Goal: Entertainment & Leisure: Consume media (video, audio)

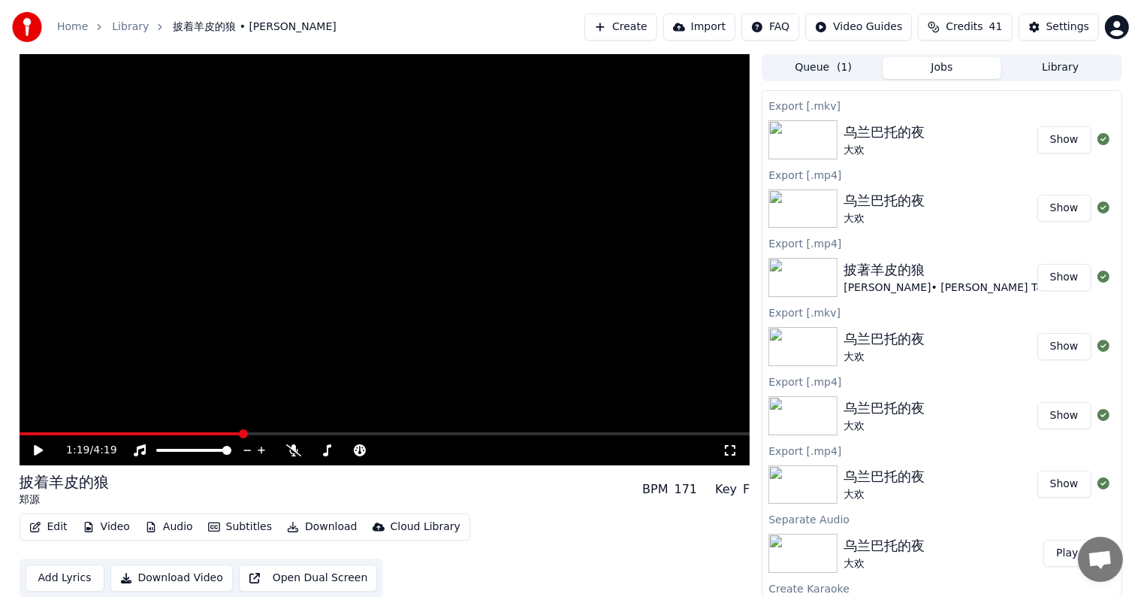
scroll to position [547, 0]
click at [809, 280] on img at bounding box center [803, 276] width 69 height 39
click at [1057, 68] on button "Library" at bounding box center [1061, 68] width 119 height 22
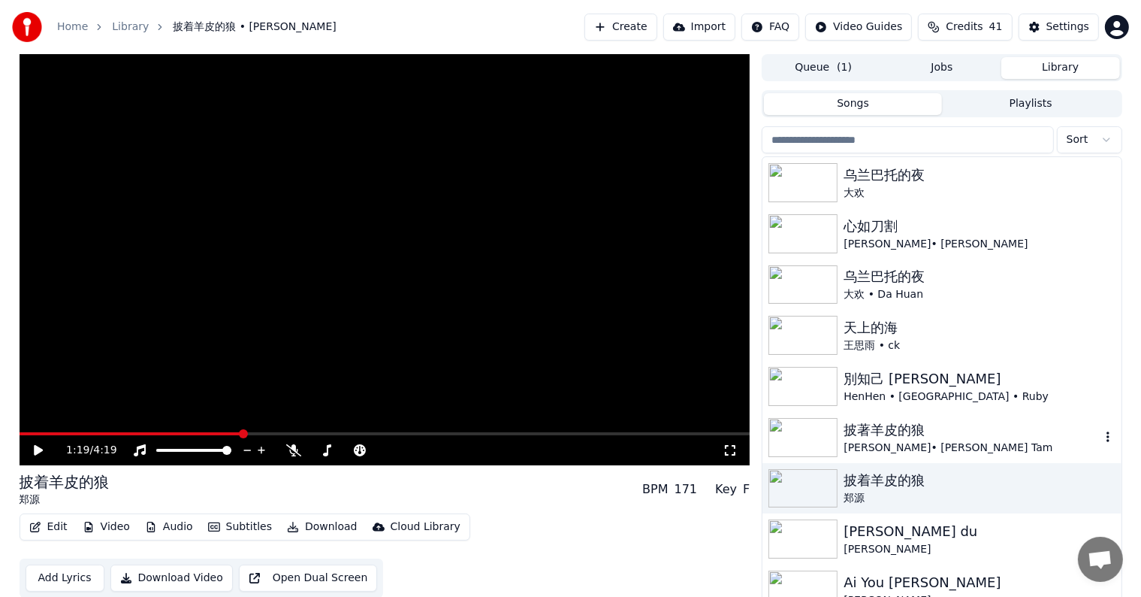
click at [808, 443] on img at bounding box center [803, 437] width 69 height 39
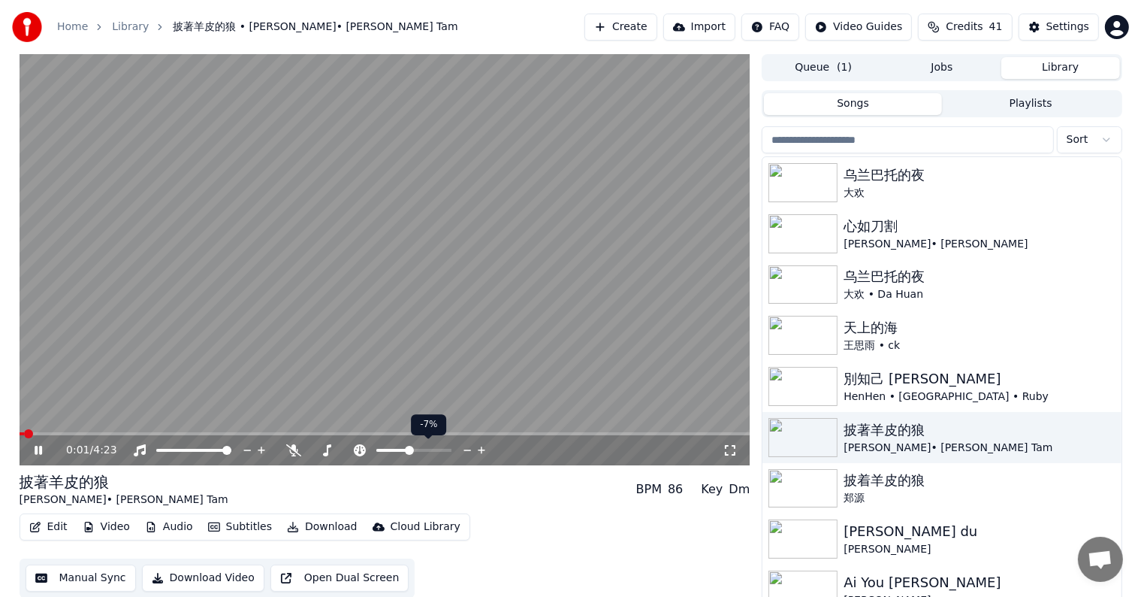
click at [469, 448] on icon at bounding box center [468, 450] width 14 height 15
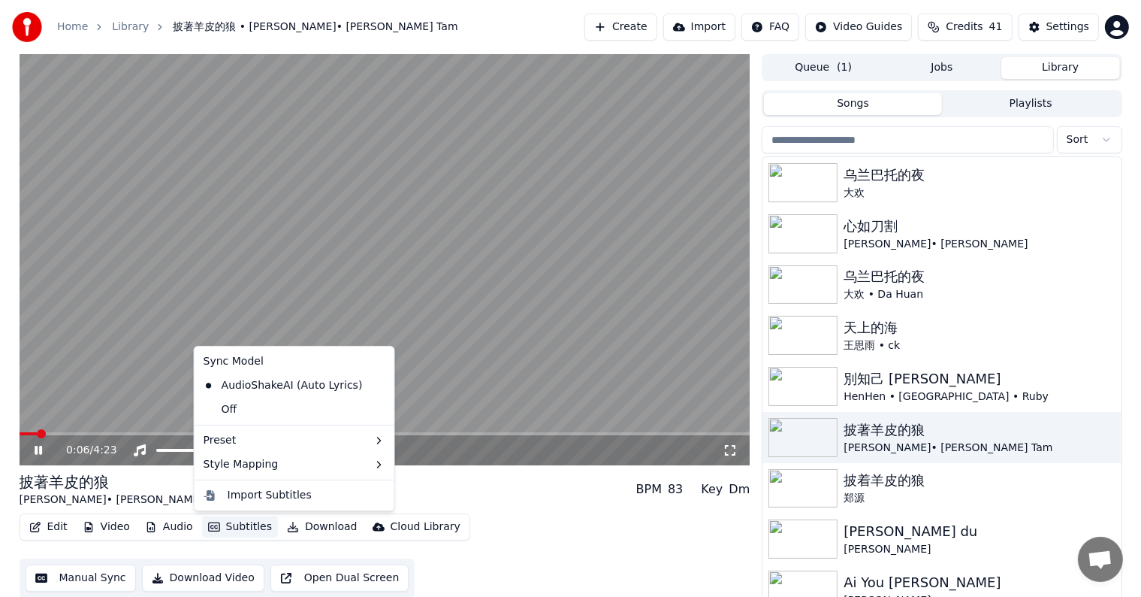
click at [243, 525] on button "Subtitles" at bounding box center [240, 526] width 76 height 21
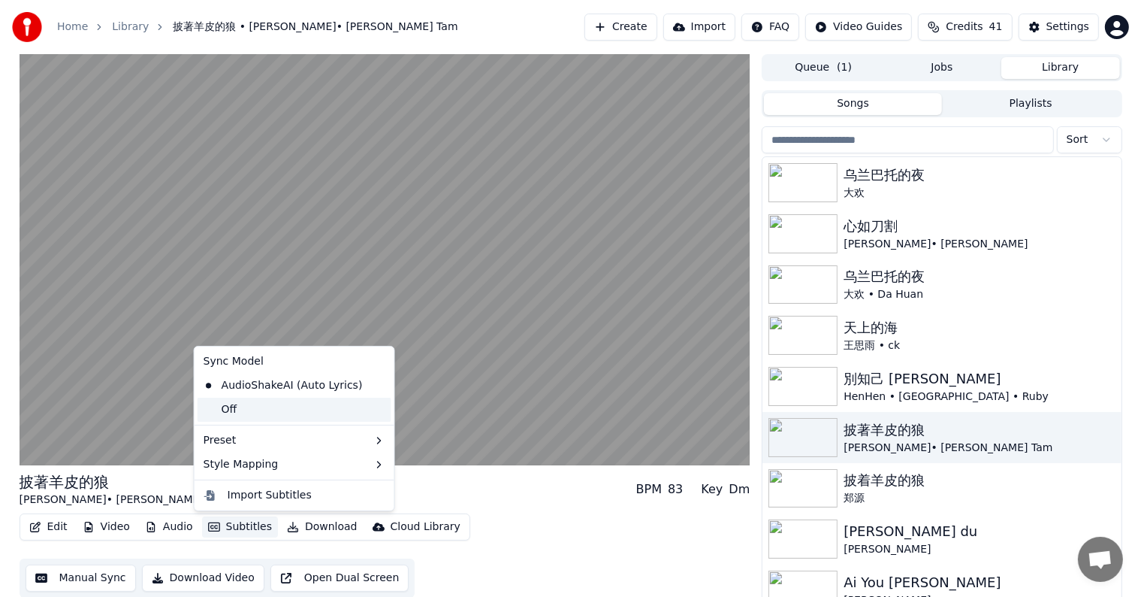
click at [219, 403] on div "Off" at bounding box center [295, 410] width 194 height 24
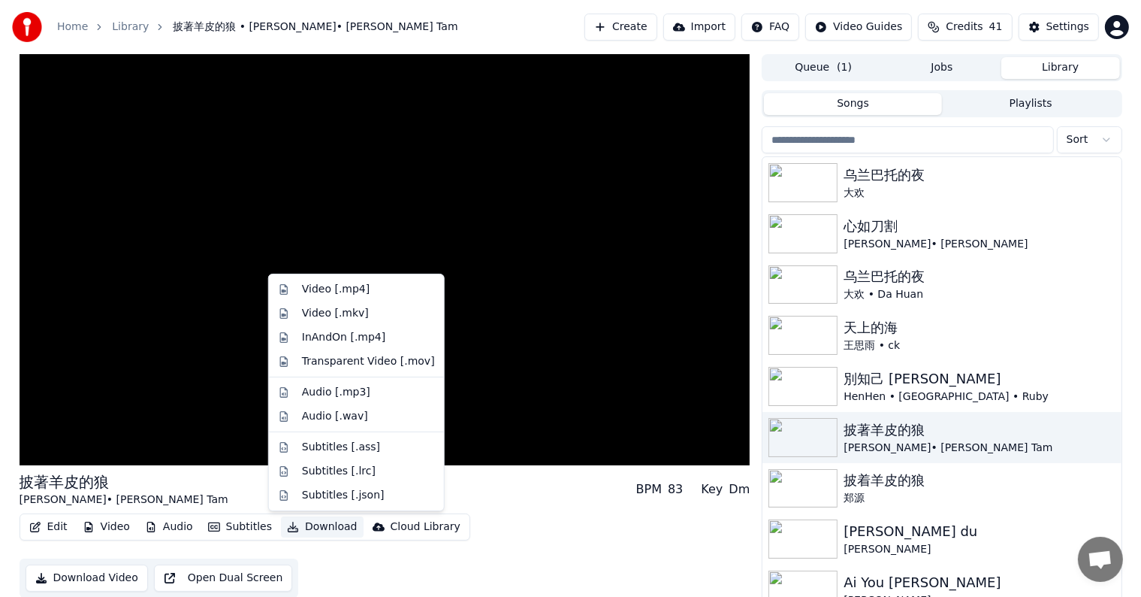
click at [326, 525] on button "Download" at bounding box center [322, 526] width 83 height 21
click at [356, 291] on div "Video [.mp4]" at bounding box center [336, 289] width 68 height 15
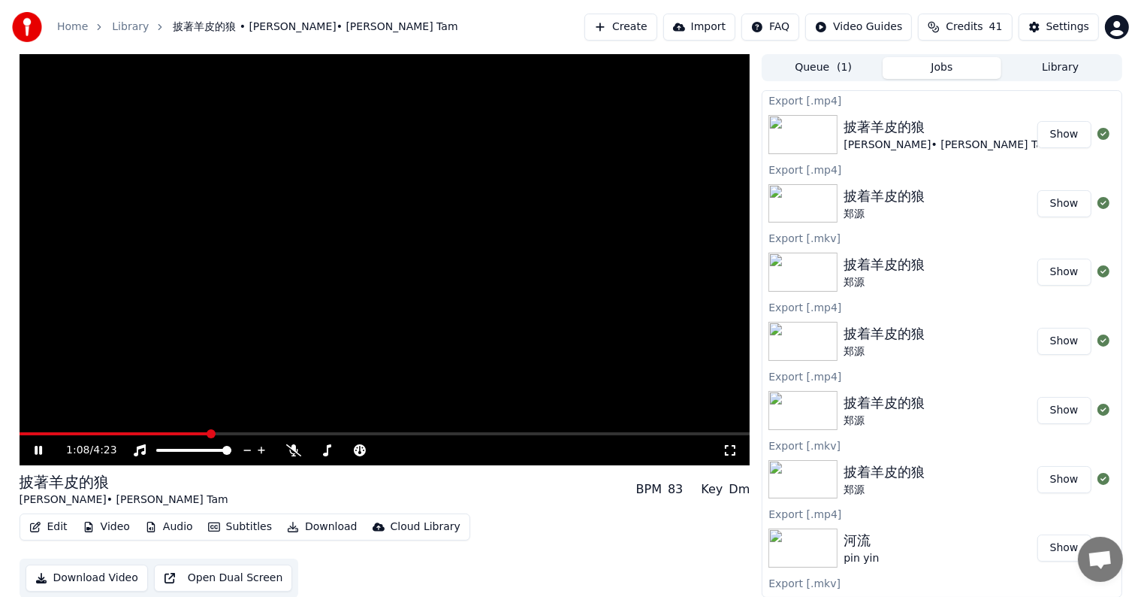
click at [36, 445] on icon at bounding box center [49, 450] width 35 height 12
click at [1066, 129] on button "Show" at bounding box center [1065, 134] width 54 height 27
click at [23, 432] on span at bounding box center [22, 433] width 5 height 3
click at [35, 447] on icon at bounding box center [38, 450] width 9 height 11
click at [313, 522] on button "Download" at bounding box center [322, 526] width 83 height 21
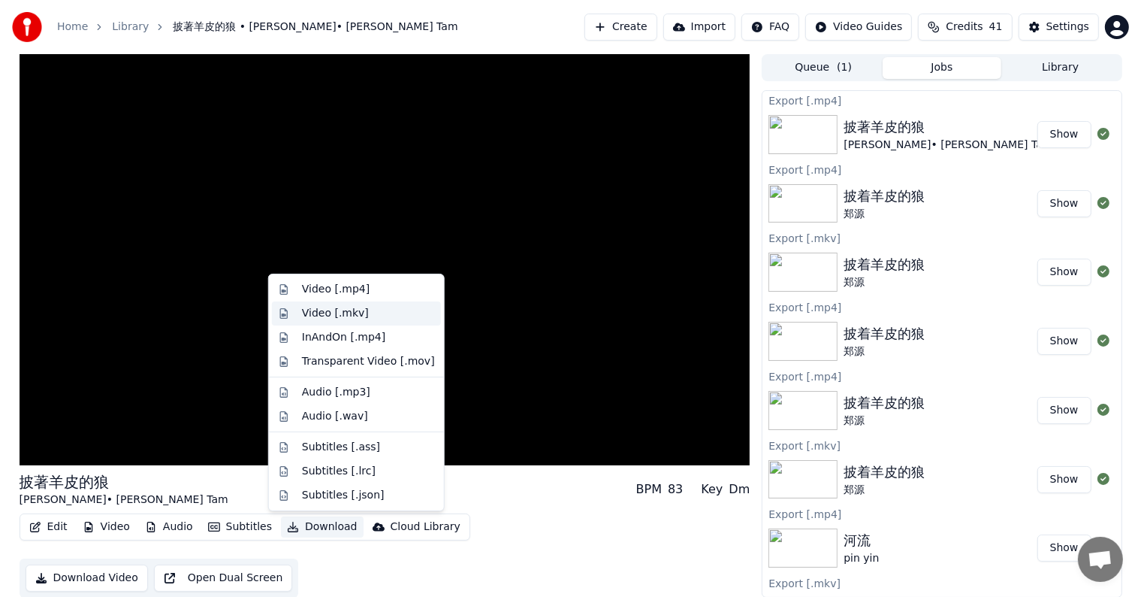
click at [343, 316] on div "Video [.mkv]" at bounding box center [335, 313] width 67 height 15
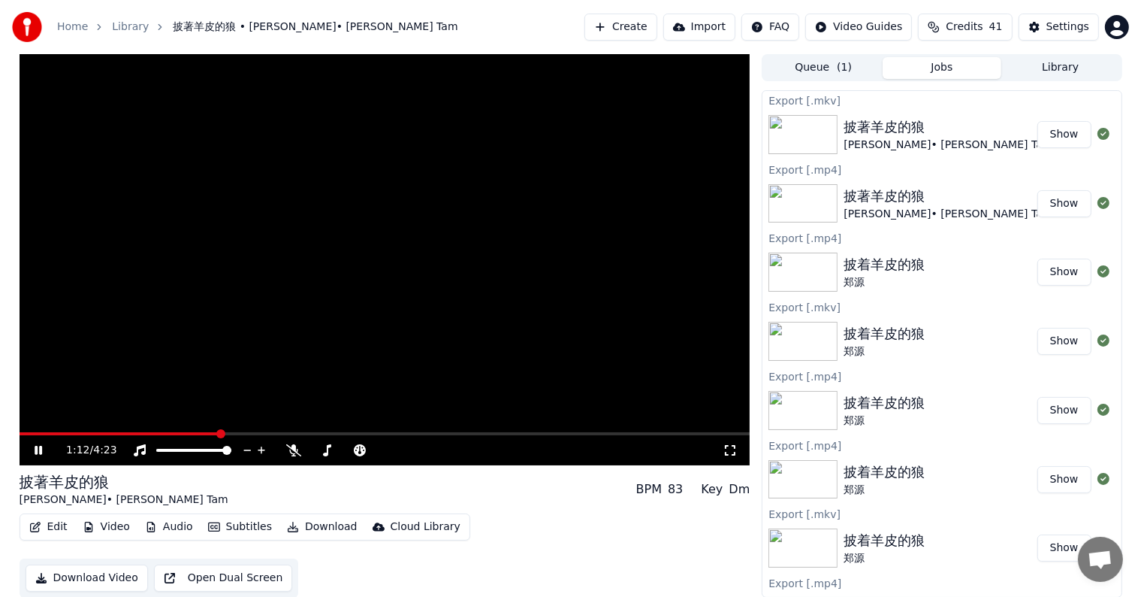
click at [35, 450] on icon at bounding box center [39, 450] width 8 height 9
click at [1049, 129] on button "Show" at bounding box center [1065, 134] width 54 height 27
click at [38, 450] on icon at bounding box center [38, 450] width 9 height 11
click at [37, 434] on span at bounding box center [30, 433] width 20 height 3
click at [31, 430] on video at bounding box center [385, 259] width 731 height 411
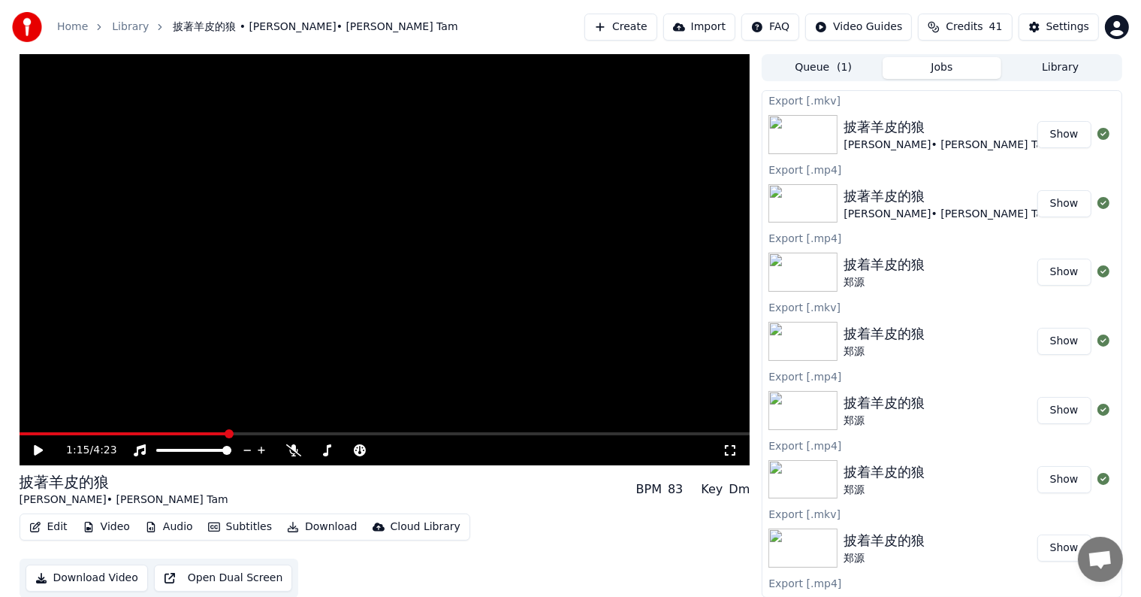
click at [41, 431] on video at bounding box center [385, 259] width 731 height 411
click at [44, 433] on span at bounding box center [32, 433] width 25 height 3
click at [479, 448] on icon at bounding box center [482, 450] width 14 height 15
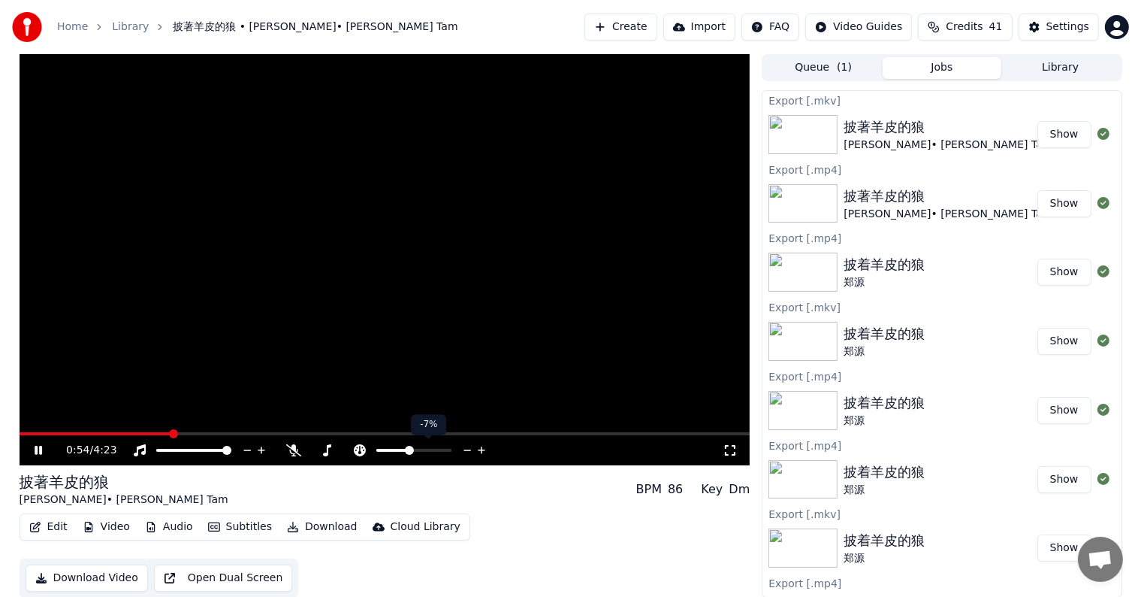
click at [479, 448] on icon at bounding box center [482, 450] width 14 height 15
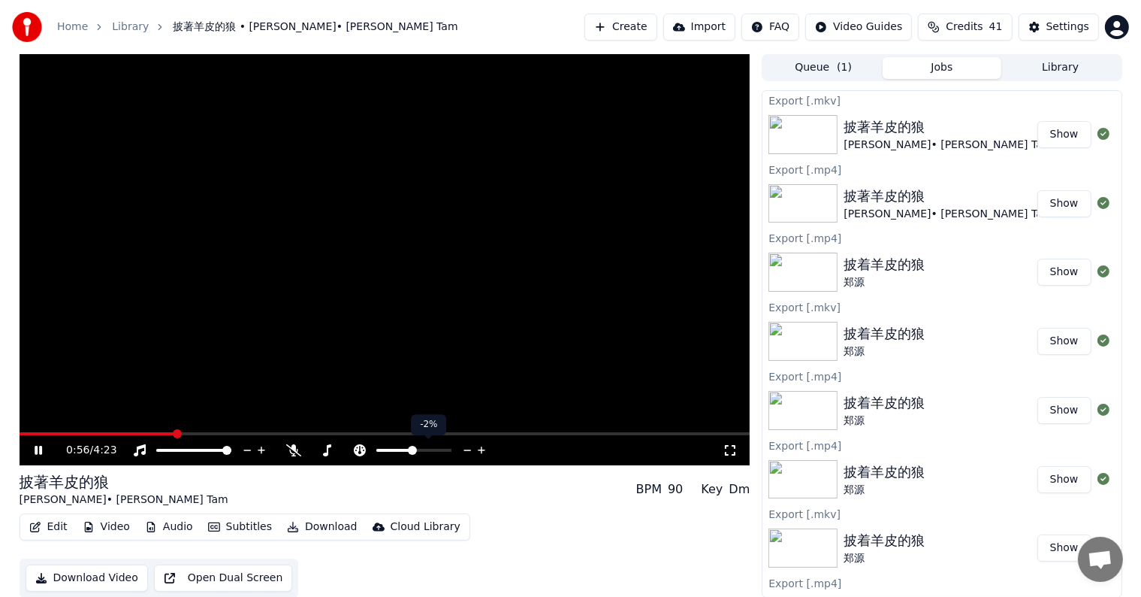
click at [479, 448] on icon at bounding box center [482, 450] width 14 height 15
click at [48, 431] on video at bounding box center [385, 259] width 731 height 411
click at [52, 434] on span at bounding box center [36, 433] width 33 height 3
click at [36, 446] on icon at bounding box center [38, 450] width 9 height 11
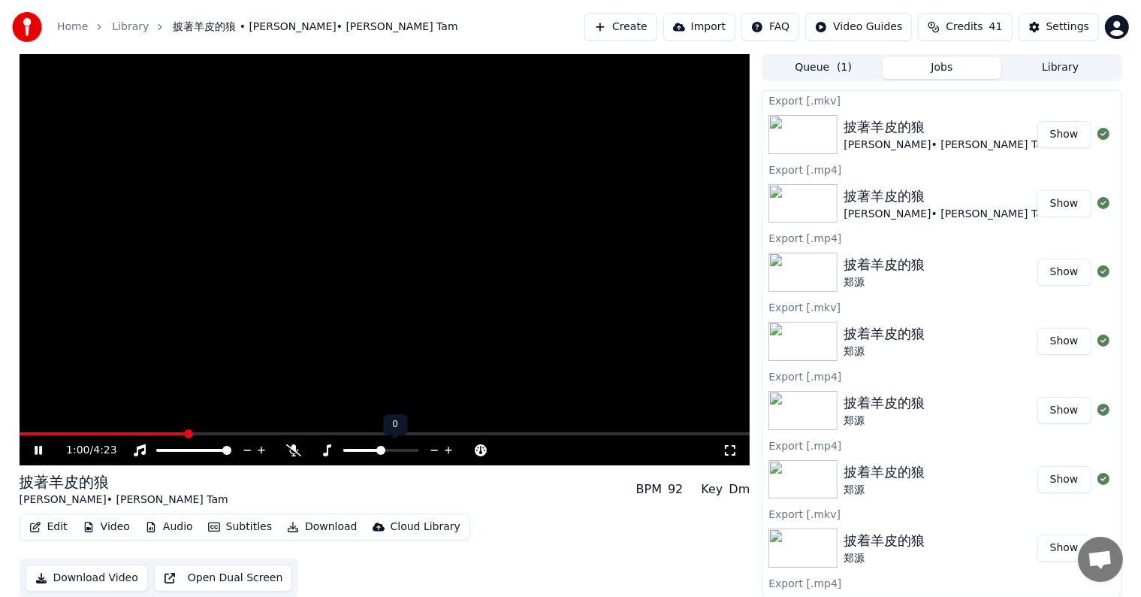
click at [431, 451] on icon at bounding box center [435, 450] width 14 height 15
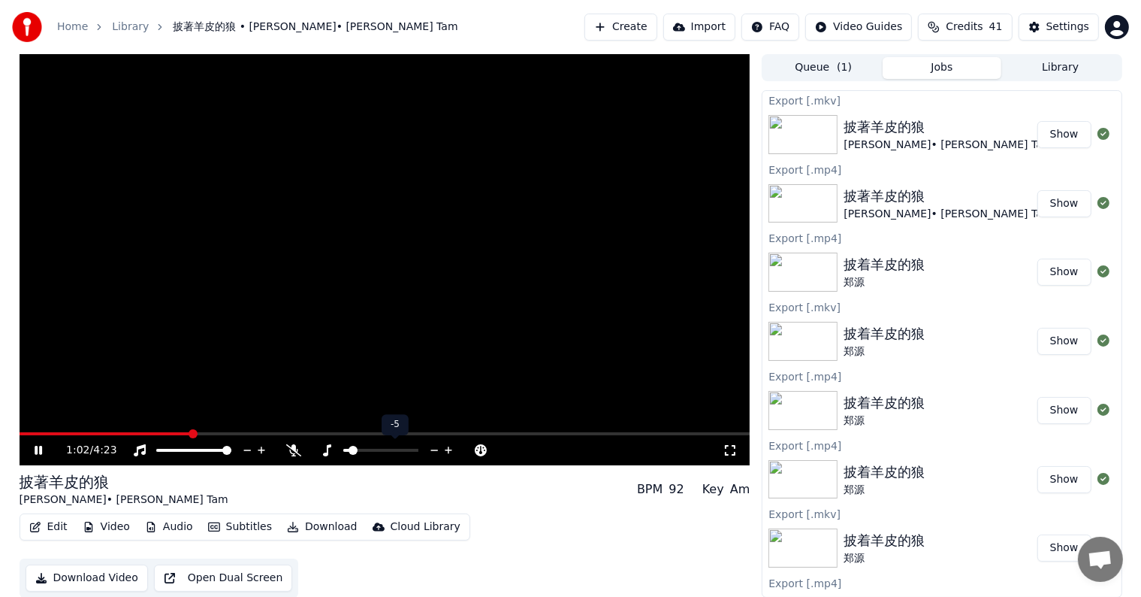
click at [431, 451] on icon at bounding box center [435, 450] width 14 height 15
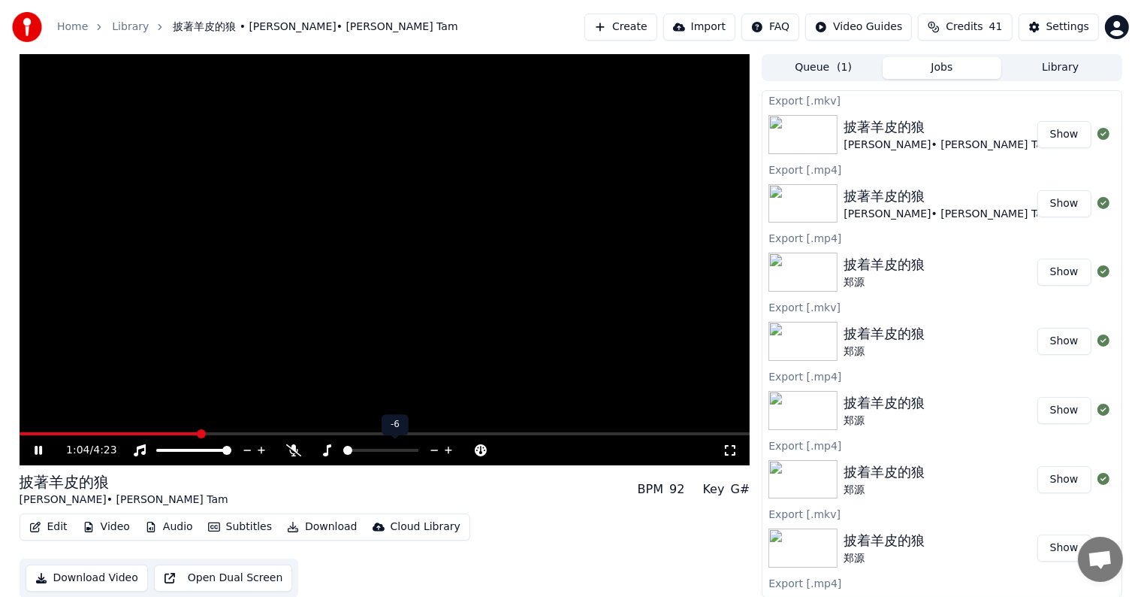
click at [431, 451] on icon at bounding box center [435, 450] width 14 height 15
click at [433, 448] on icon at bounding box center [435, 450] width 14 height 15
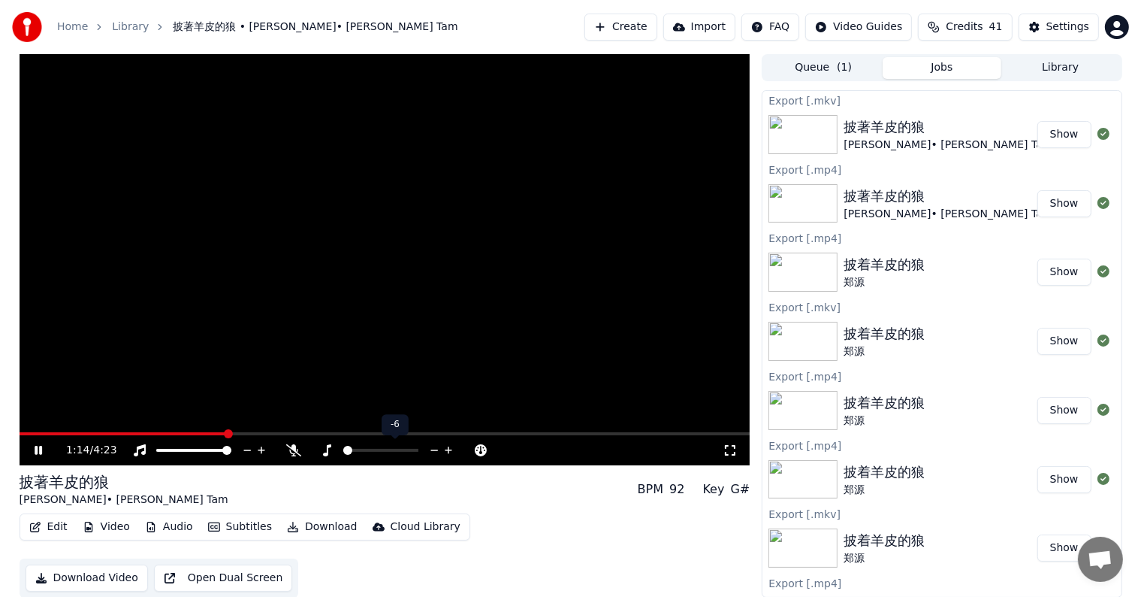
click at [451, 449] on icon at bounding box center [449, 450] width 14 height 15
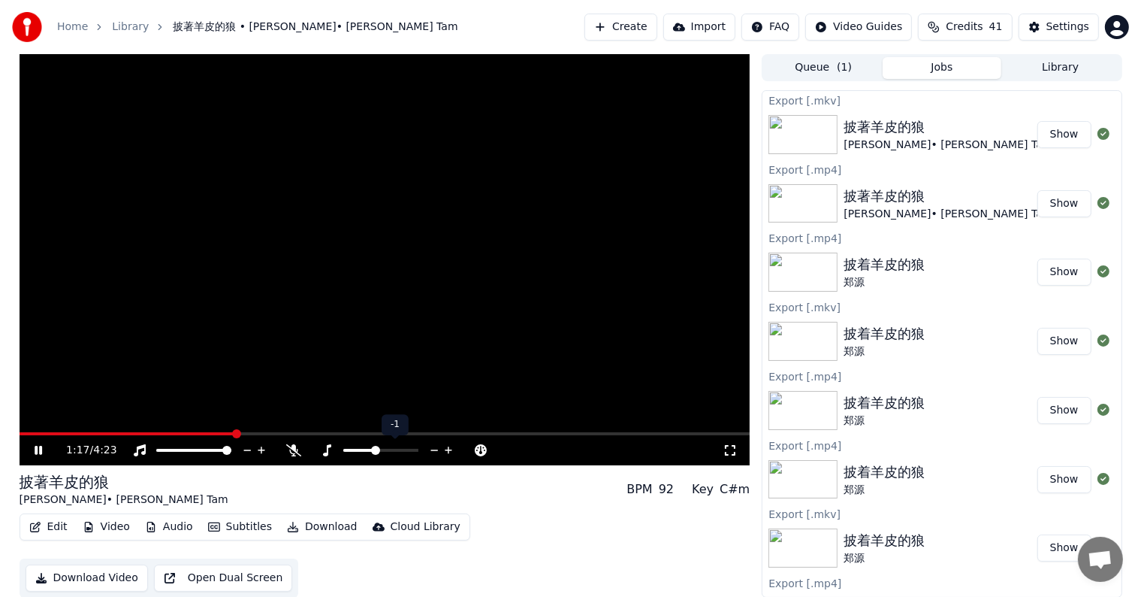
click at [451, 449] on icon at bounding box center [449, 450] width 14 height 15
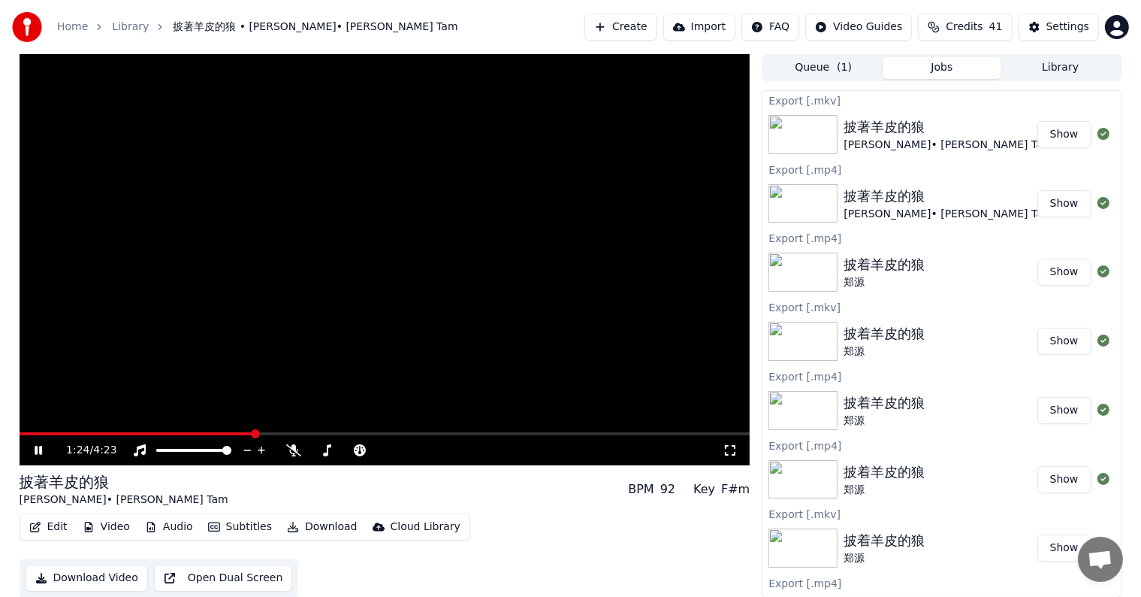
click at [39, 449] on icon at bounding box center [39, 450] width 8 height 9
click at [464, 448] on icon at bounding box center [468, 450] width 14 height 15
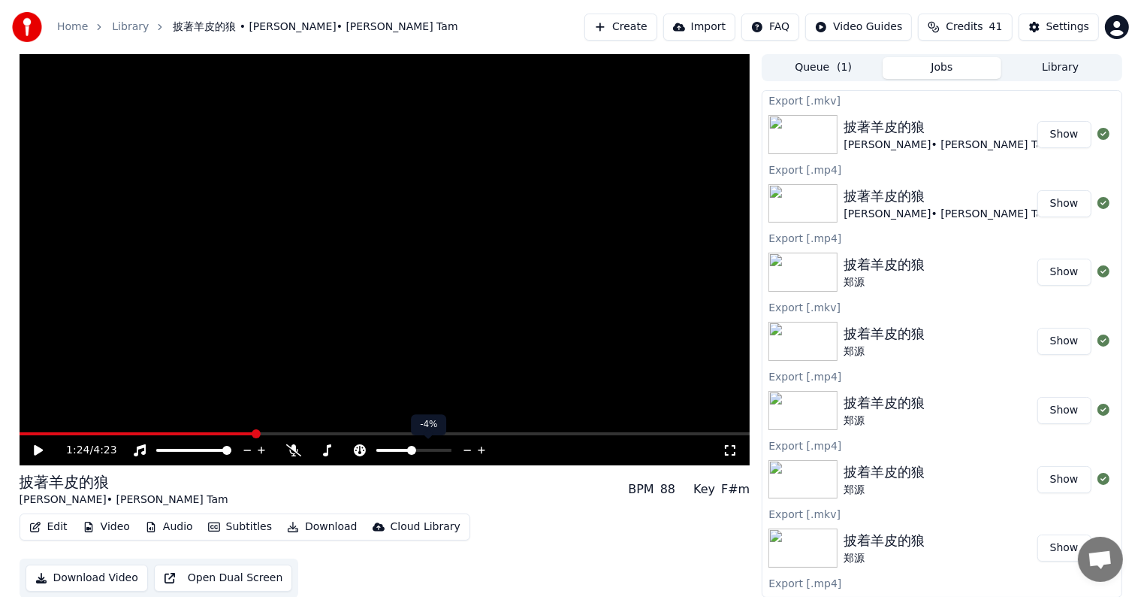
click at [464, 448] on icon at bounding box center [468, 450] width 14 height 15
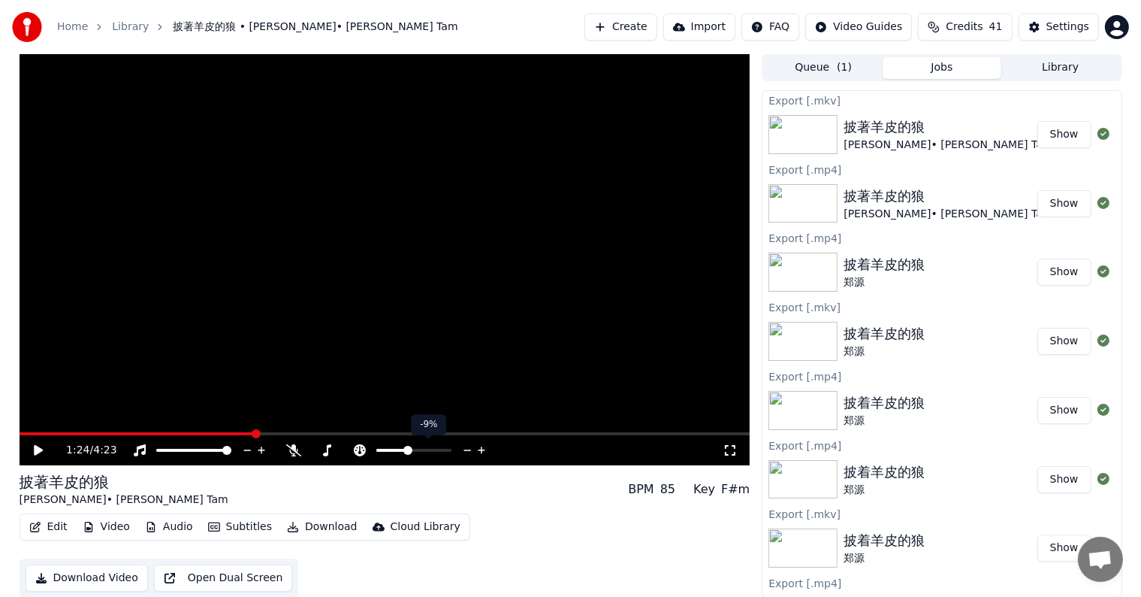
click at [464, 448] on icon at bounding box center [468, 450] width 14 height 15
click at [34, 449] on icon at bounding box center [38, 450] width 9 height 11
click at [55, 431] on video at bounding box center [385, 259] width 731 height 411
click at [59, 431] on video at bounding box center [385, 259] width 731 height 411
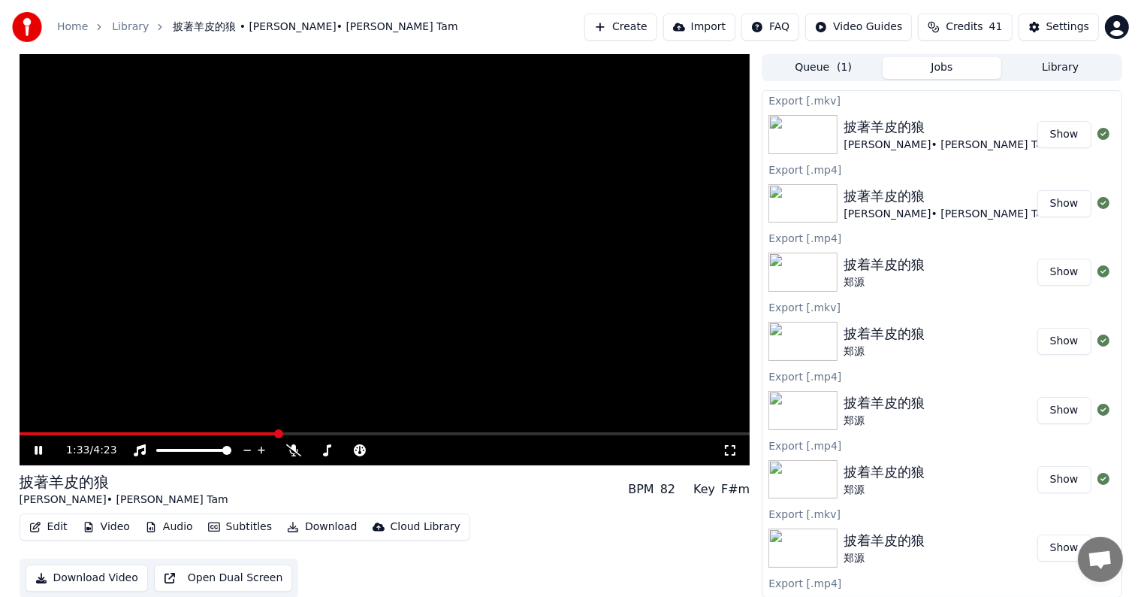
click at [62, 431] on video at bounding box center [385, 259] width 731 height 411
click at [62, 434] on span at bounding box center [42, 433] width 44 height 3
click at [35, 451] on icon at bounding box center [38, 450] width 9 height 11
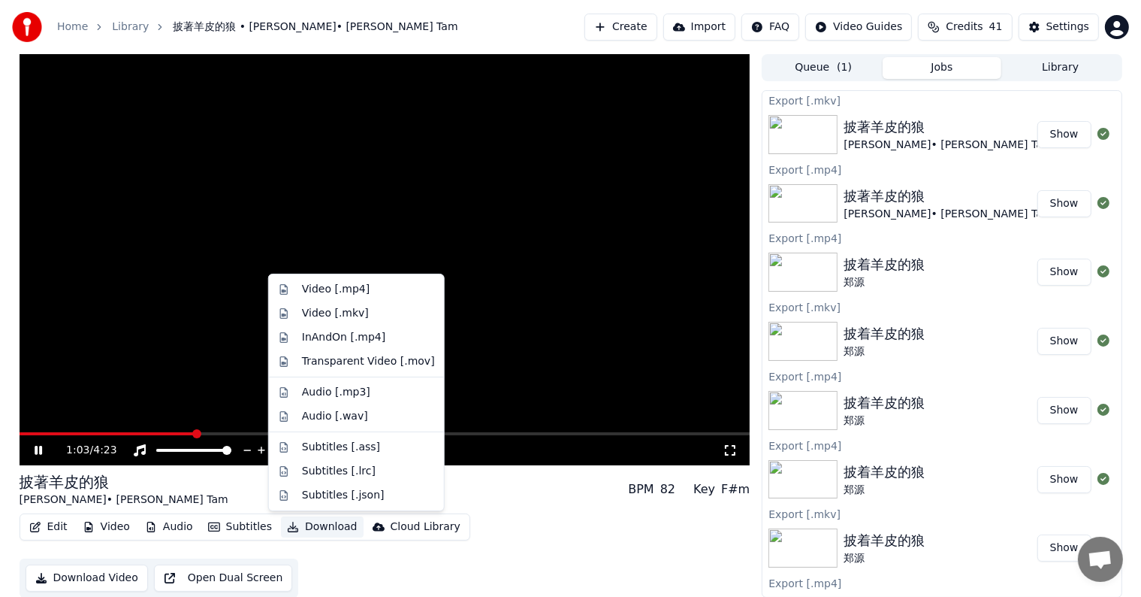
click at [307, 520] on button "Download" at bounding box center [322, 526] width 83 height 21
click at [358, 311] on div "Video [.mkv]" at bounding box center [335, 313] width 67 height 15
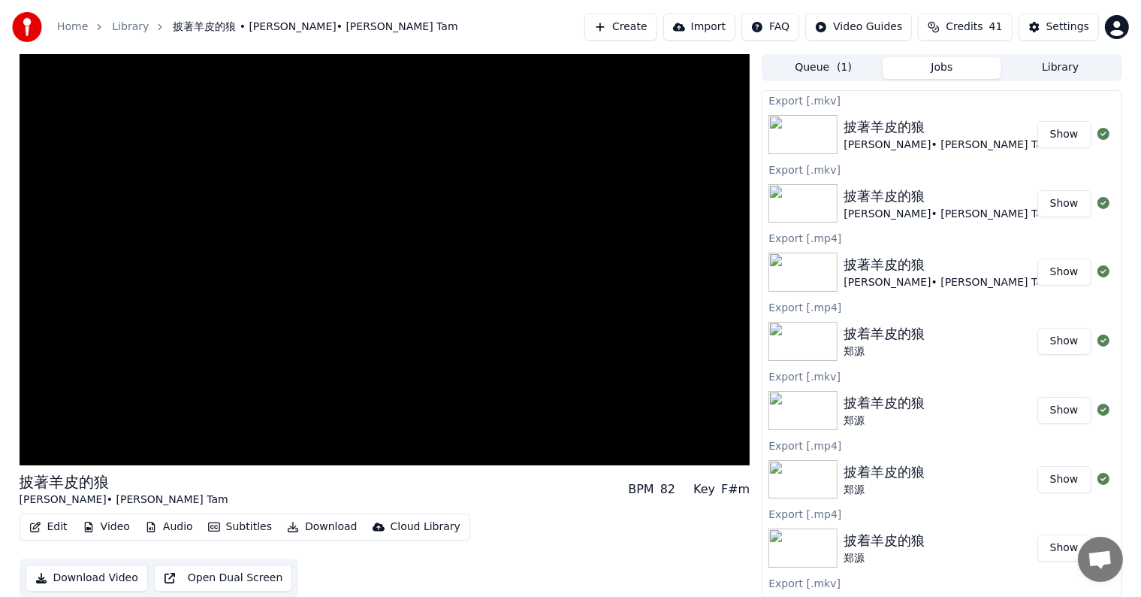
click at [1058, 135] on button "Show" at bounding box center [1065, 134] width 54 height 27
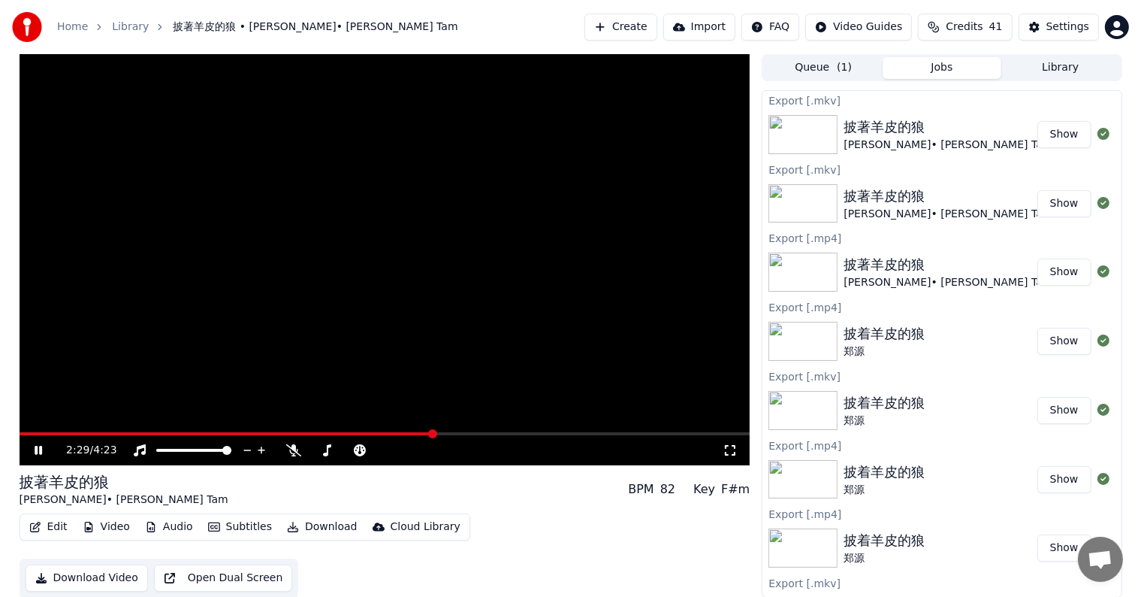
click at [38, 446] on icon at bounding box center [49, 450] width 35 height 12
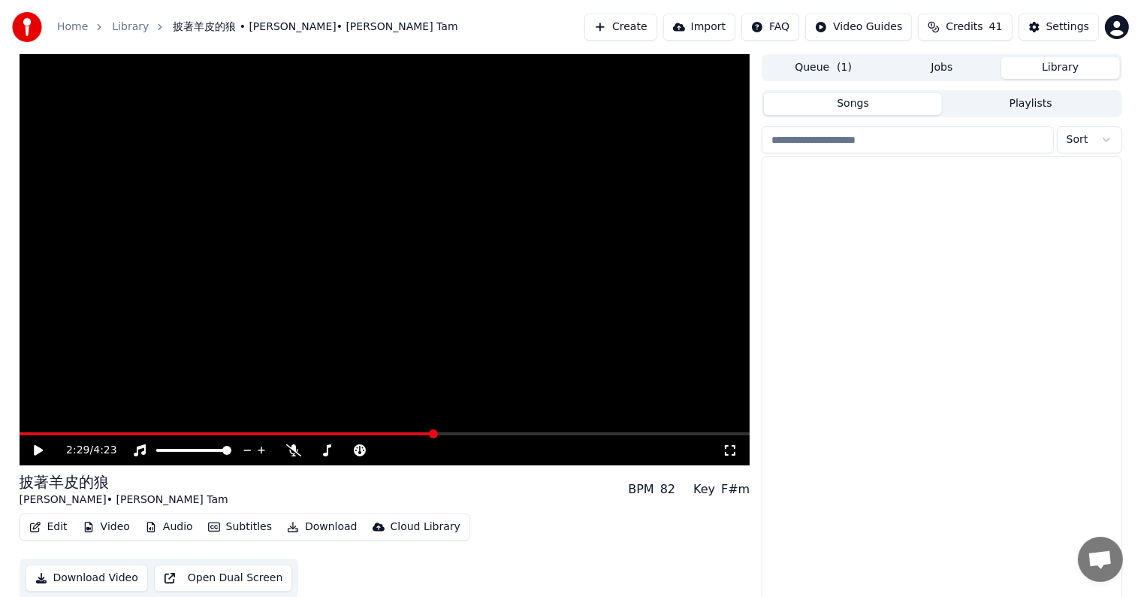
click at [1049, 68] on button "Library" at bounding box center [1061, 68] width 119 height 22
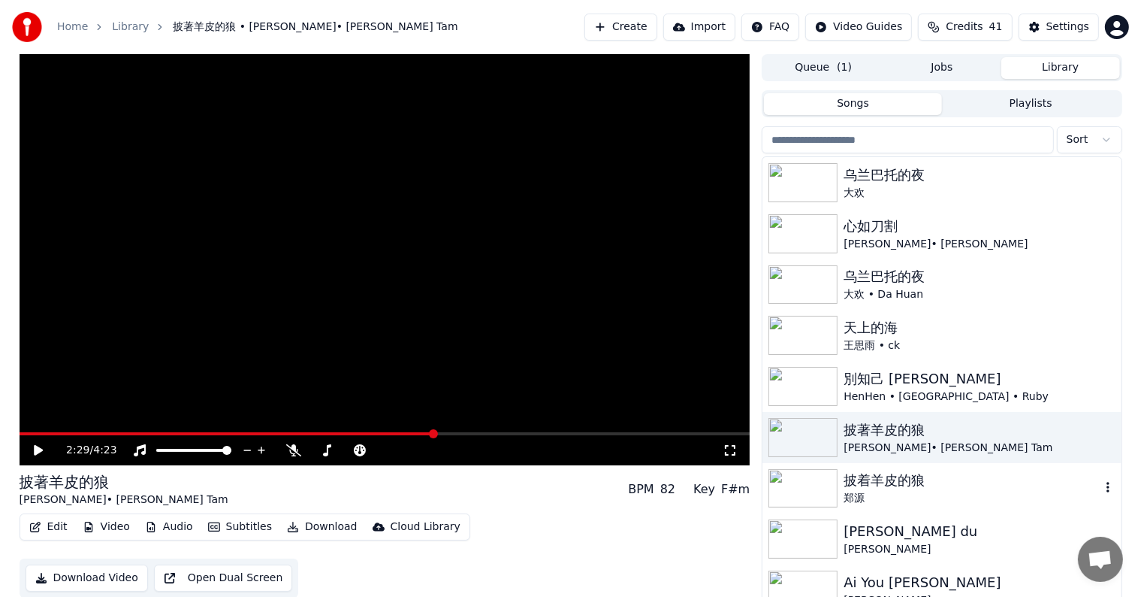
click at [809, 495] on img at bounding box center [803, 488] width 69 height 39
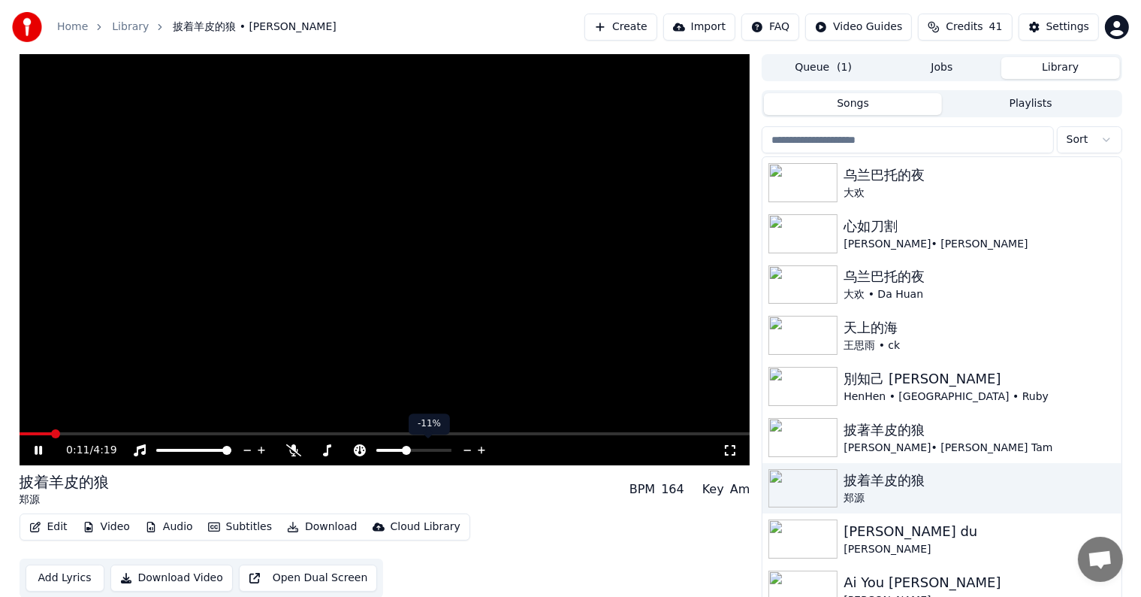
click at [477, 448] on icon at bounding box center [482, 450] width 14 height 15
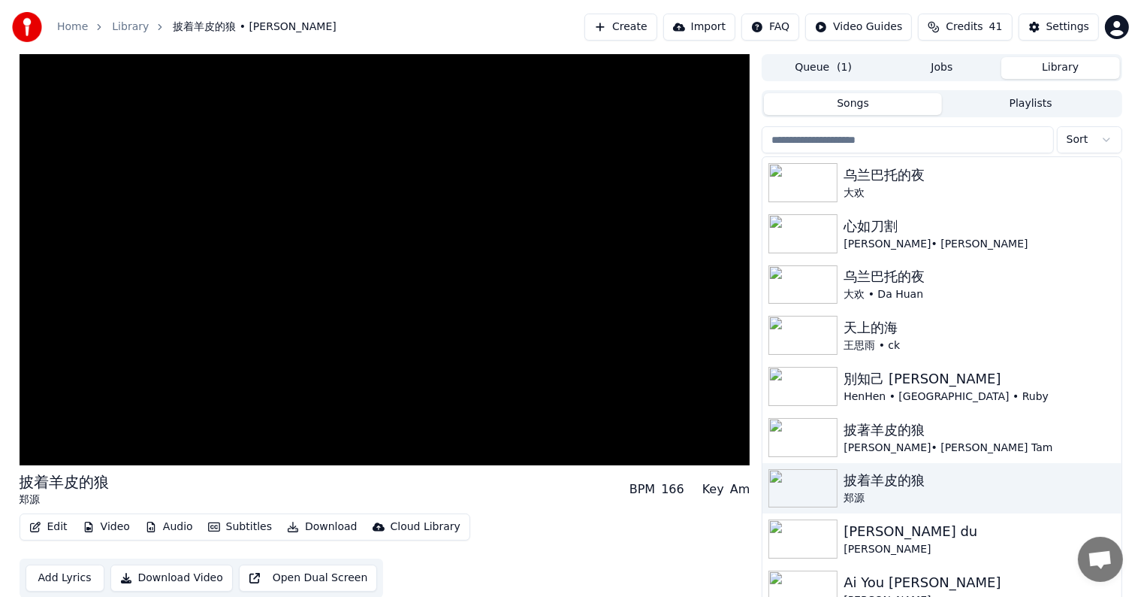
click at [171, 524] on button "Audio" at bounding box center [169, 526] width 60 height 21
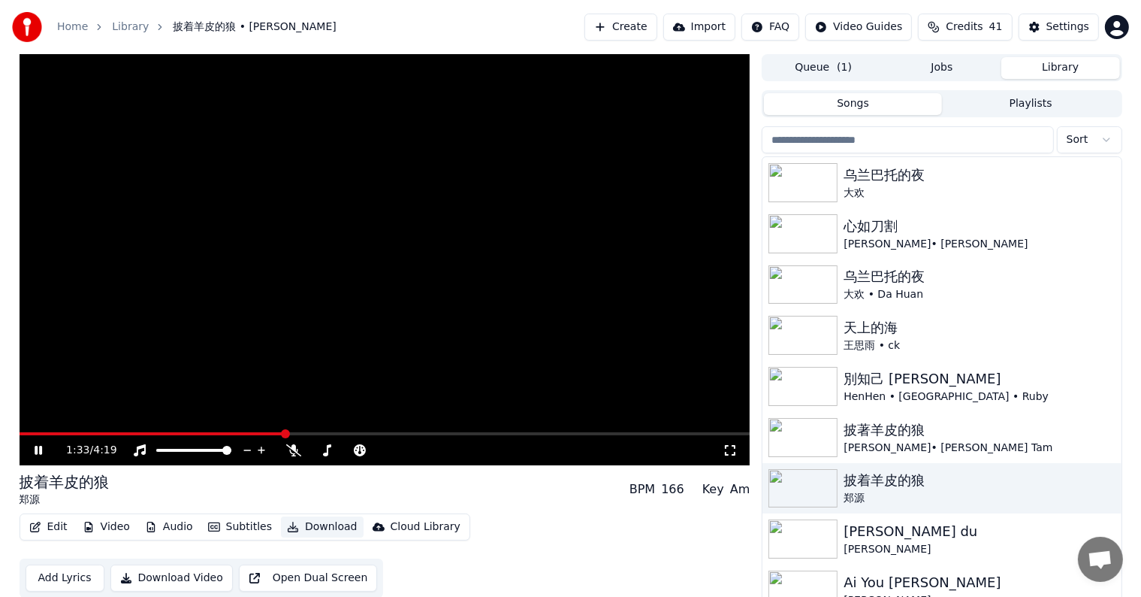
click at [316, 522] on button "Download" at bounding box center [322, 526] width 83 height 21
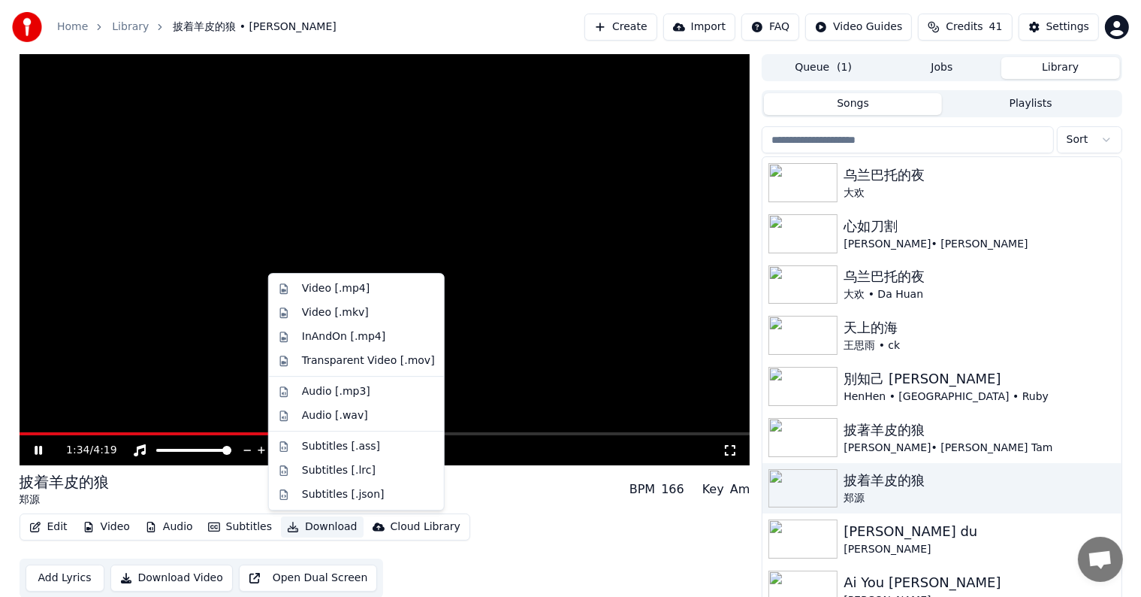
click at [316, 522] on button "Download" at bounding box center [322, 526] width 83 height 21
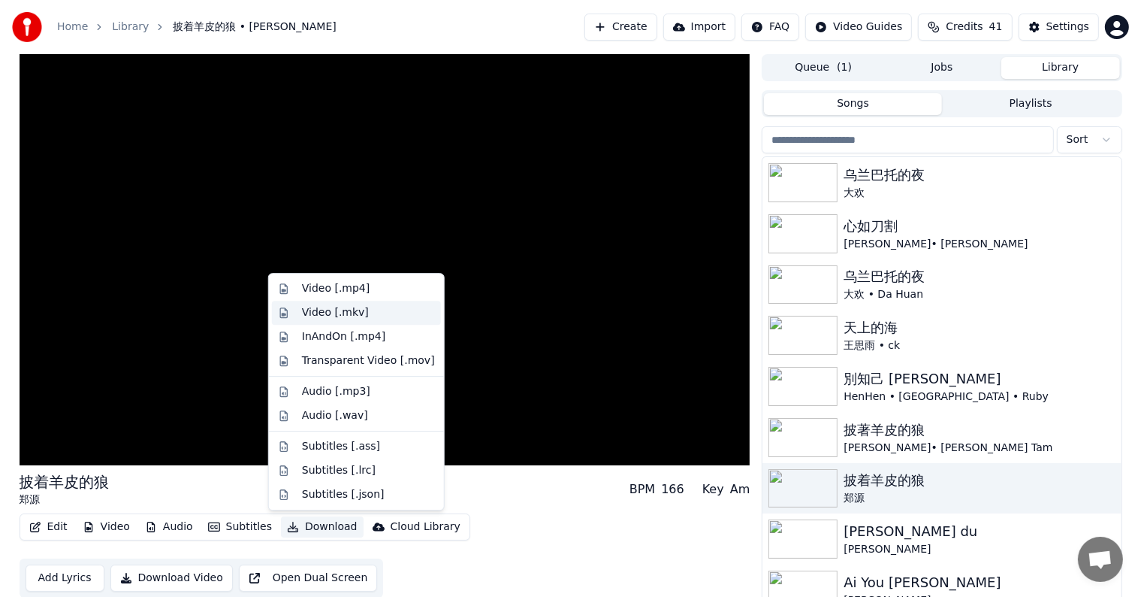
click at [340, 316] on div "Video [.mkv]" at bounding box center [335, 312] width 67 height 15
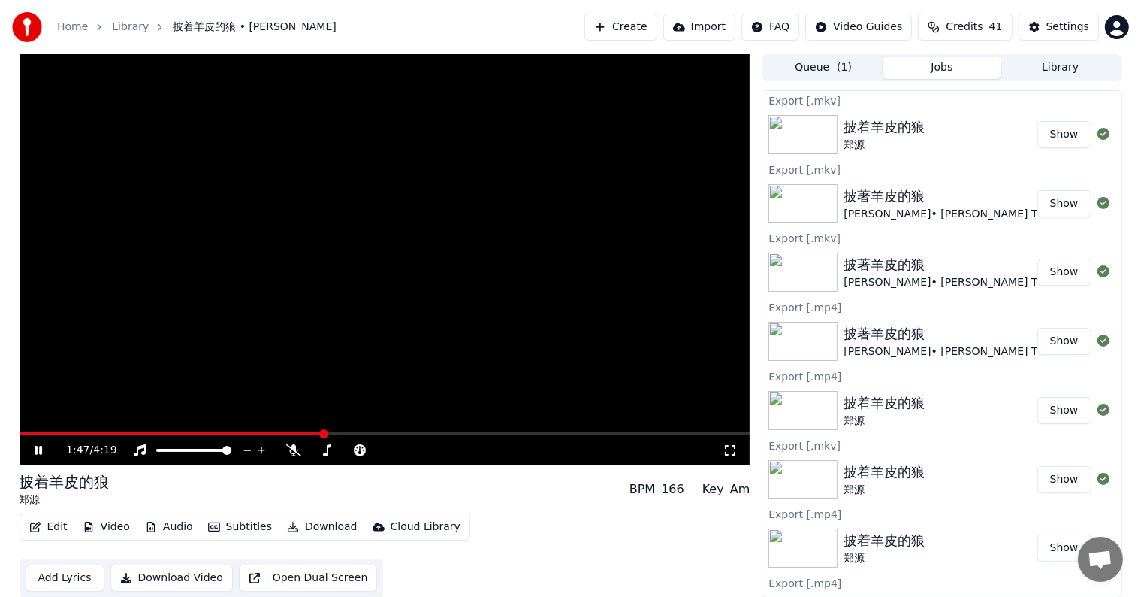
click at [1057, 135] on button "Show" at bounding box center [1065, 134] width 54 height 27
click at [38, 445] on icon at bounding box center [49, 450] width 35 height 12
